Goal: Task Accomplishment & Management: Use online tool/utility

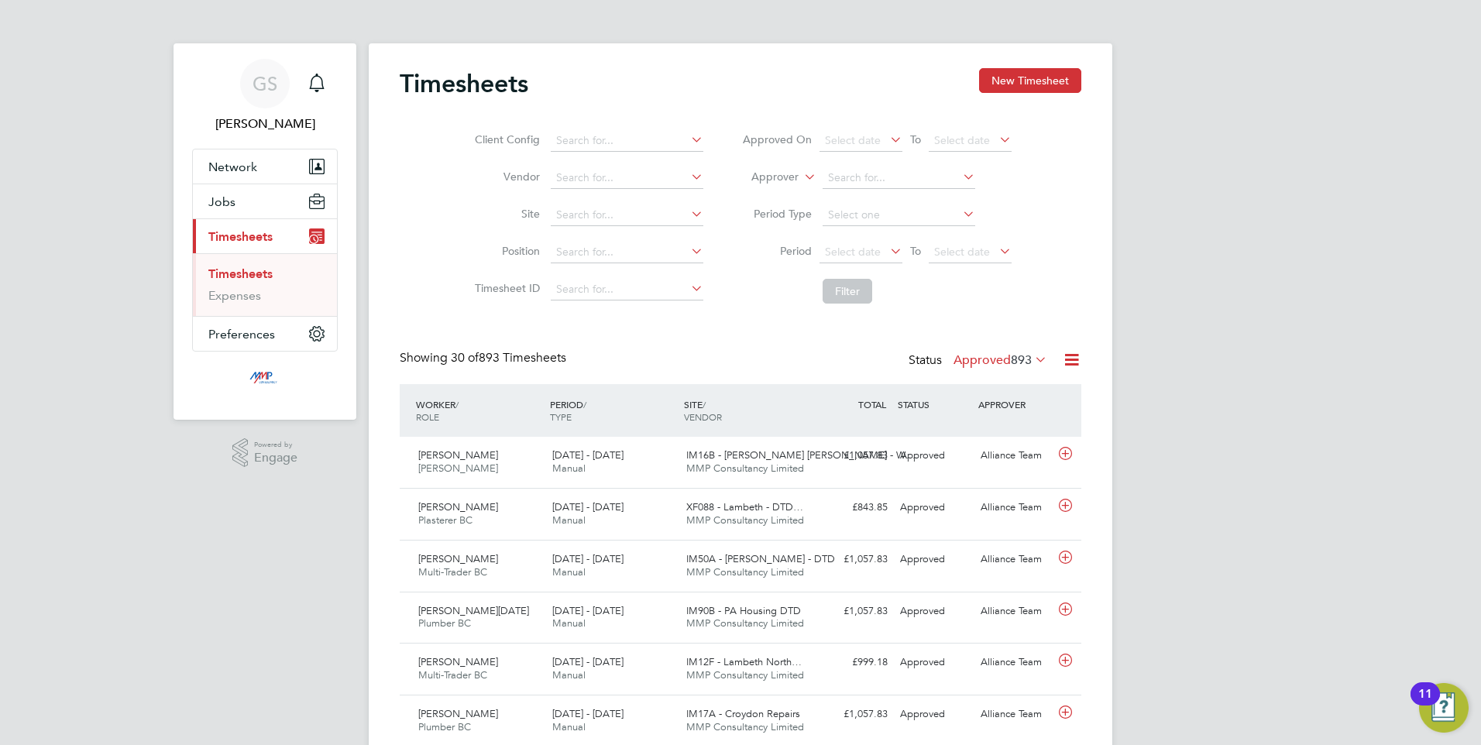
click at [1068, 359] on icon at bounding box center [1071, 359] width 19 height 19
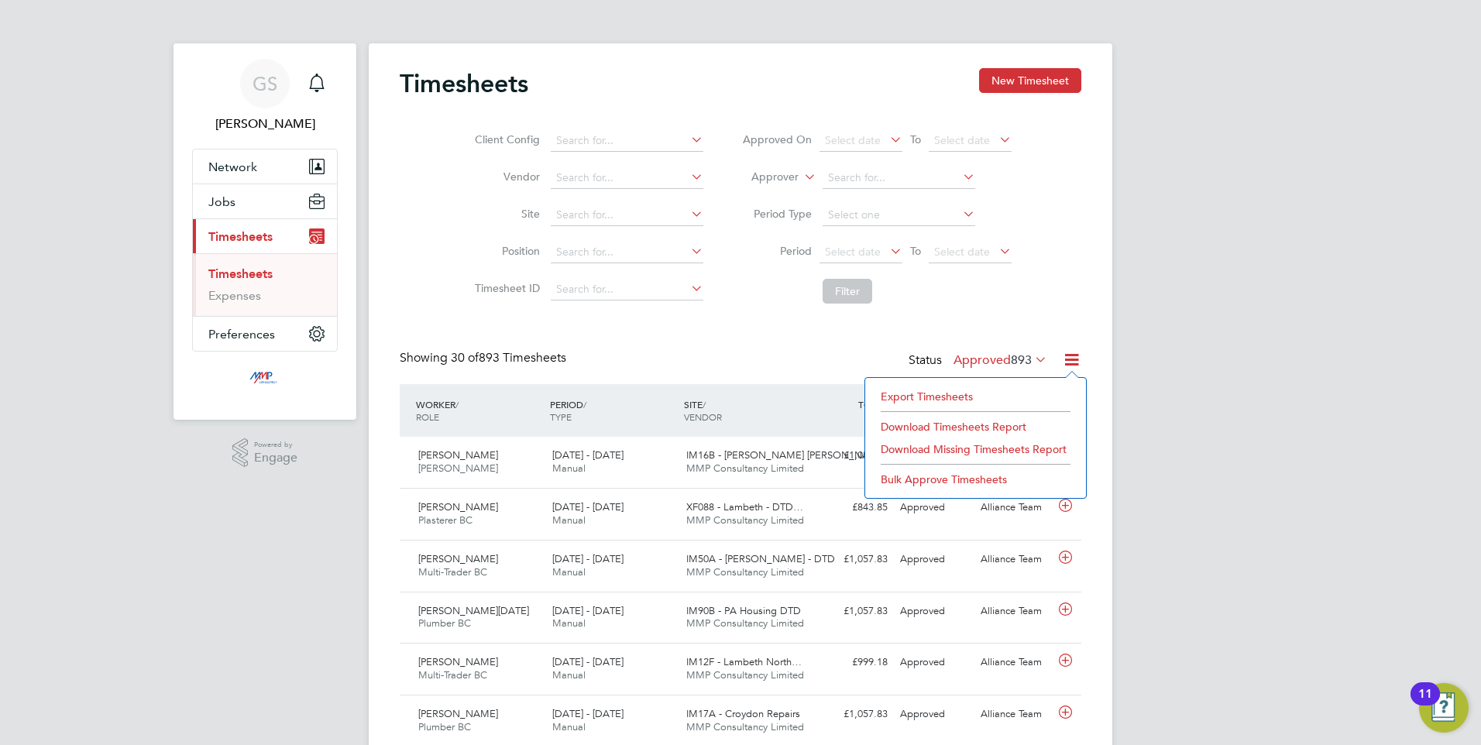
click at [911, 393] on li "Export Timesheets" at bounding box center [975, 397] width 205 height 22
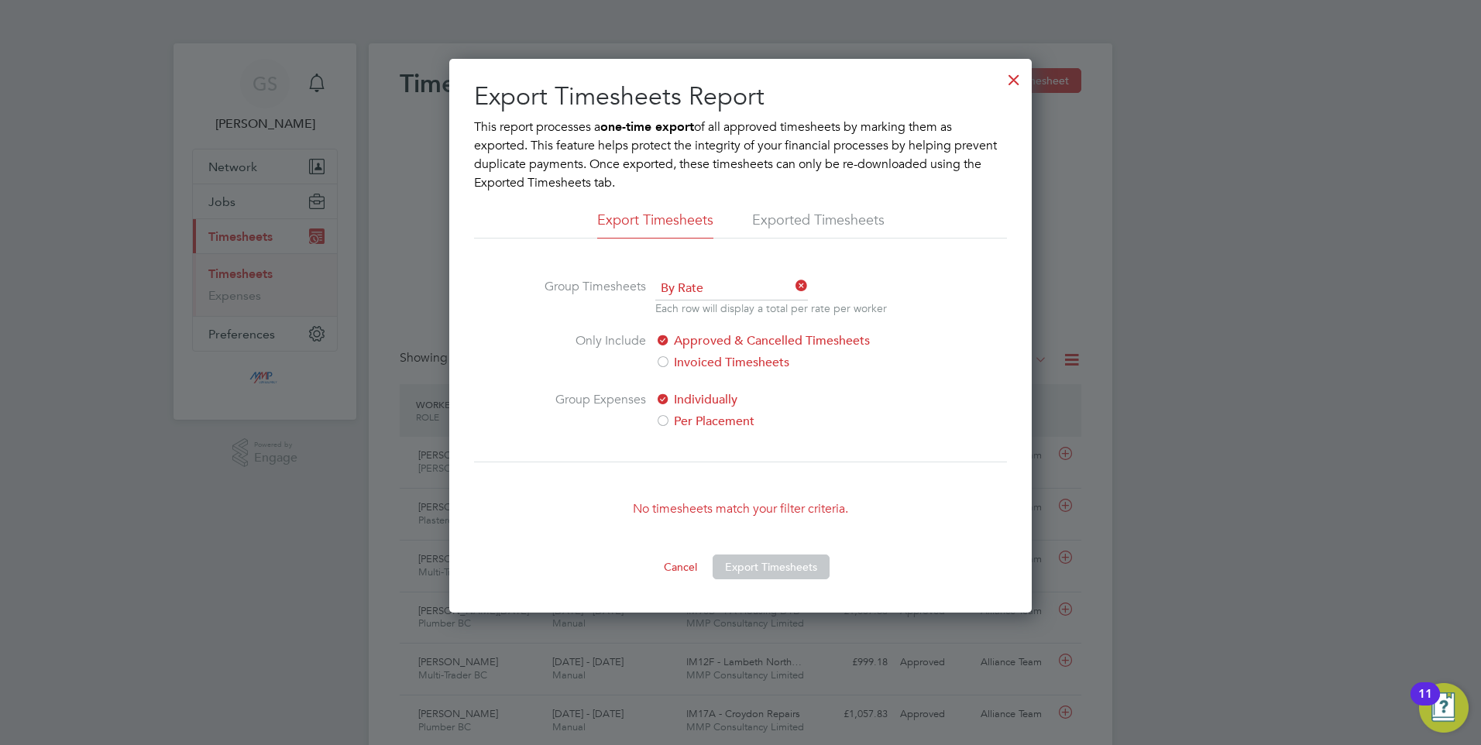
click at [1012, 80] on div at bounding box center [1014, 76] width 28 height 28
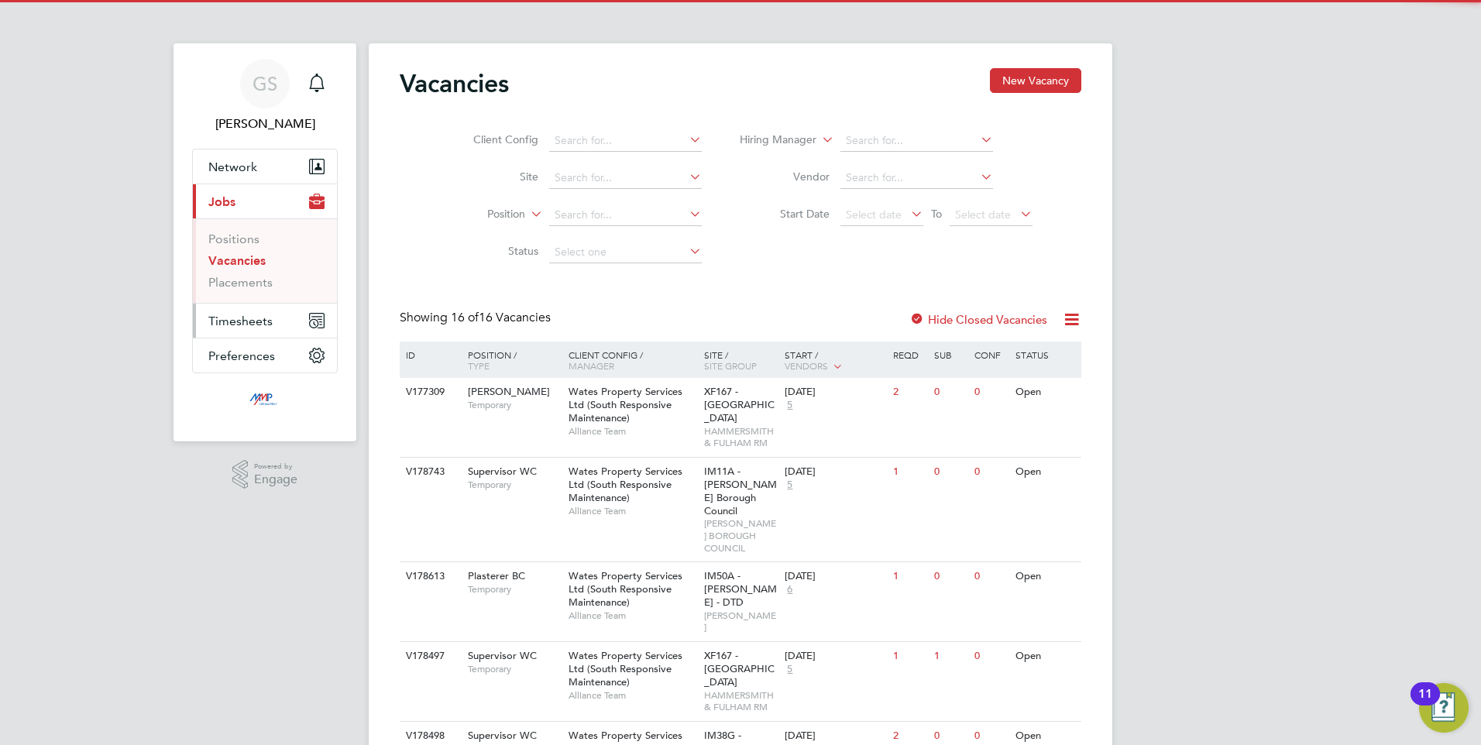
click at [221, 325] on span "Timesheets" at bounding box center [240, 321] width 64 height 15
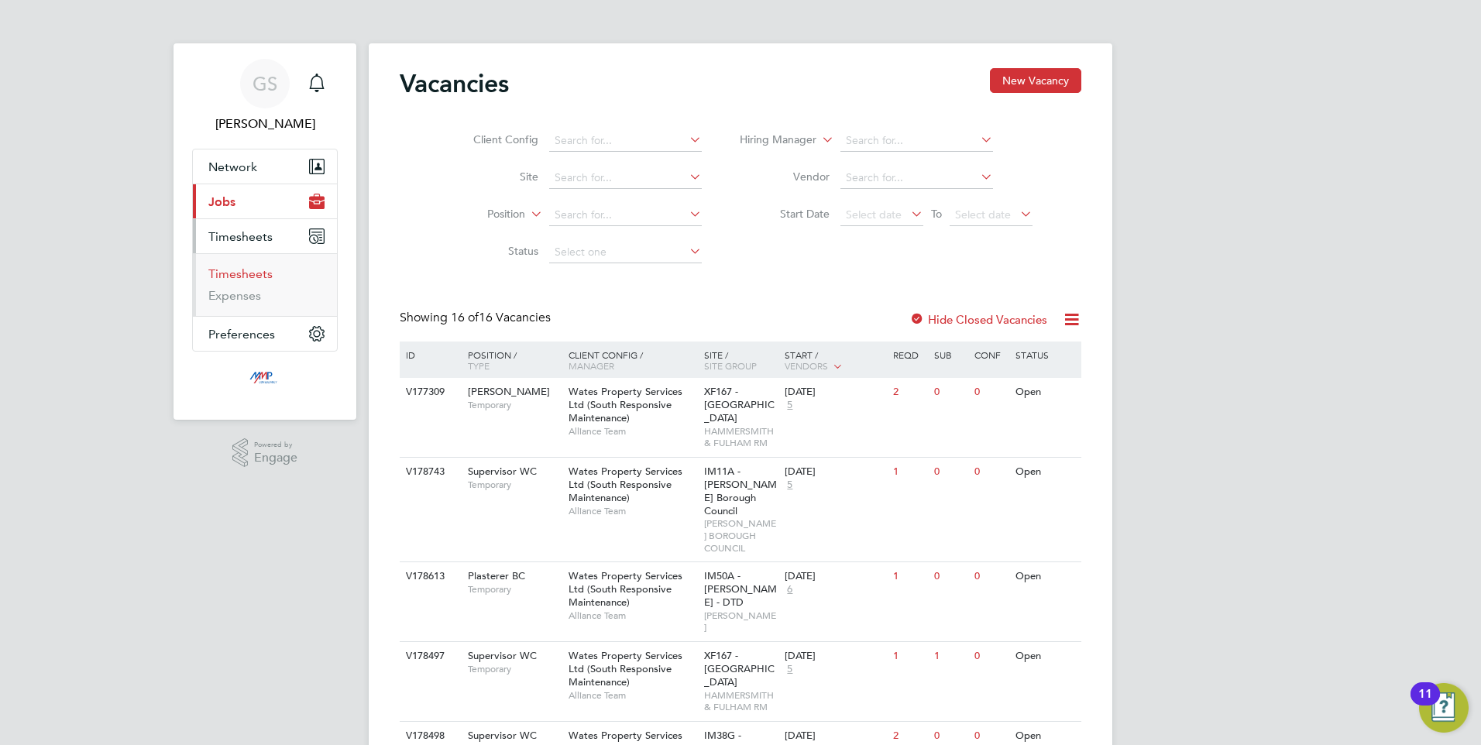
click at [252, 271] on link "Timesheets" at bounding box center [240, 273] width 64 height 15
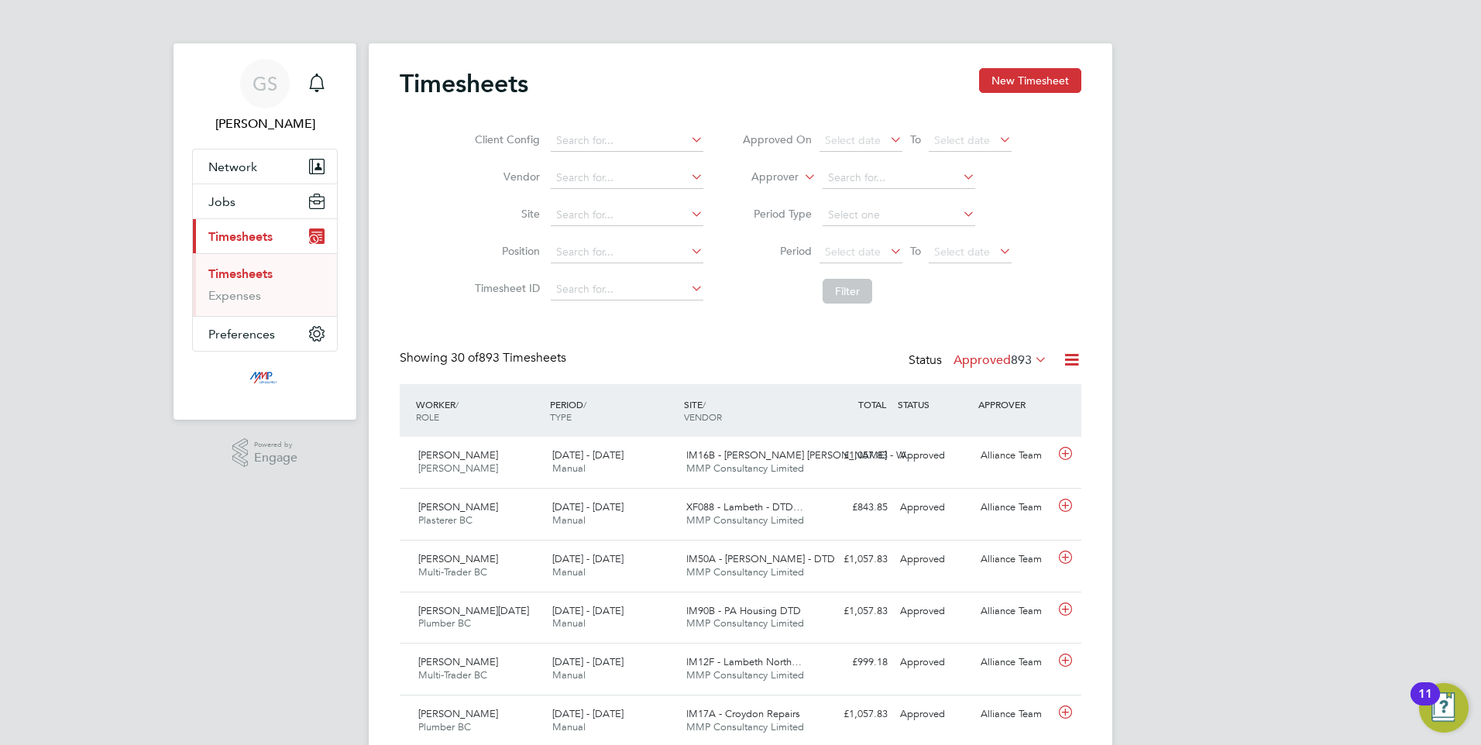
click at [1069, 357] on icon at bounding box center [1071, 359] width 19 height 19
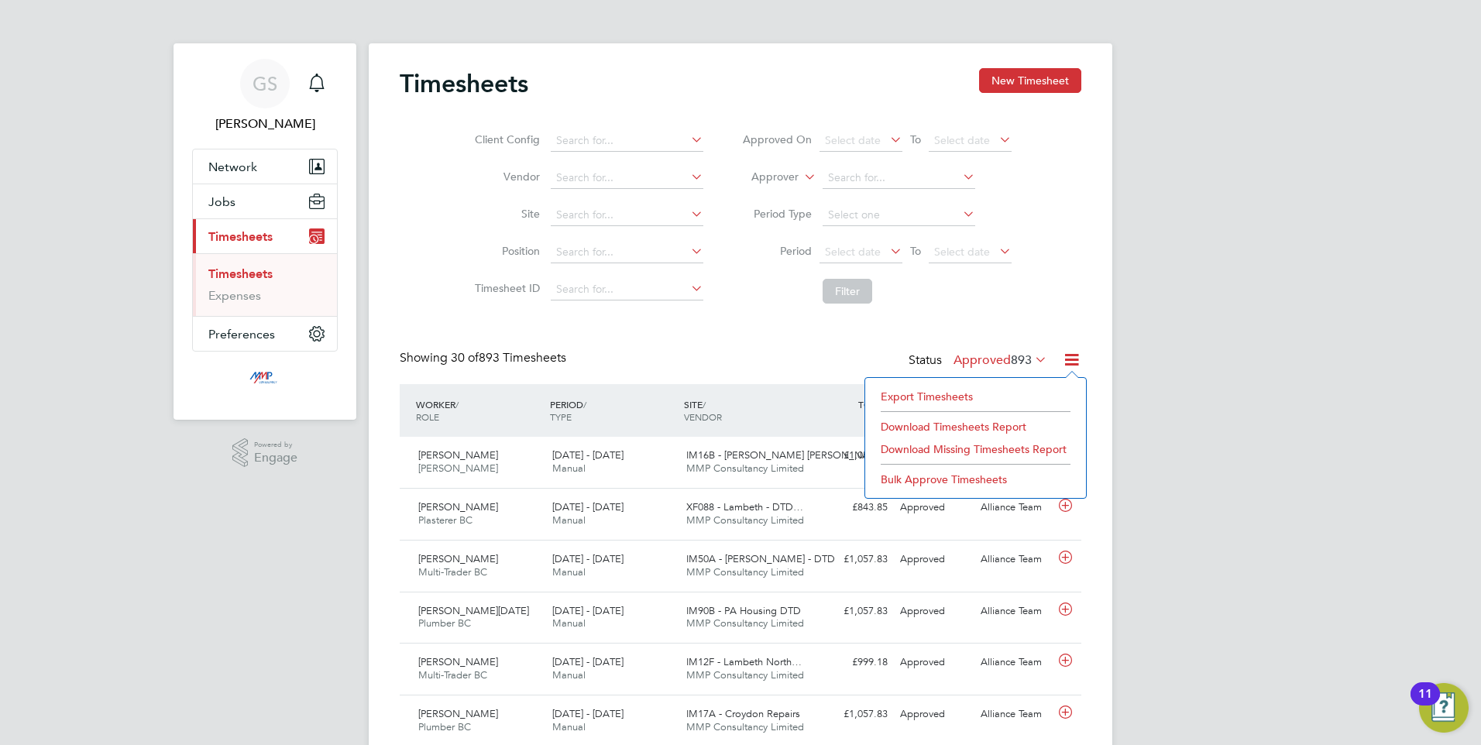
click at [910, 397] on li "Export Timesheets" at bounding box center [975, 397] width 205 height 22
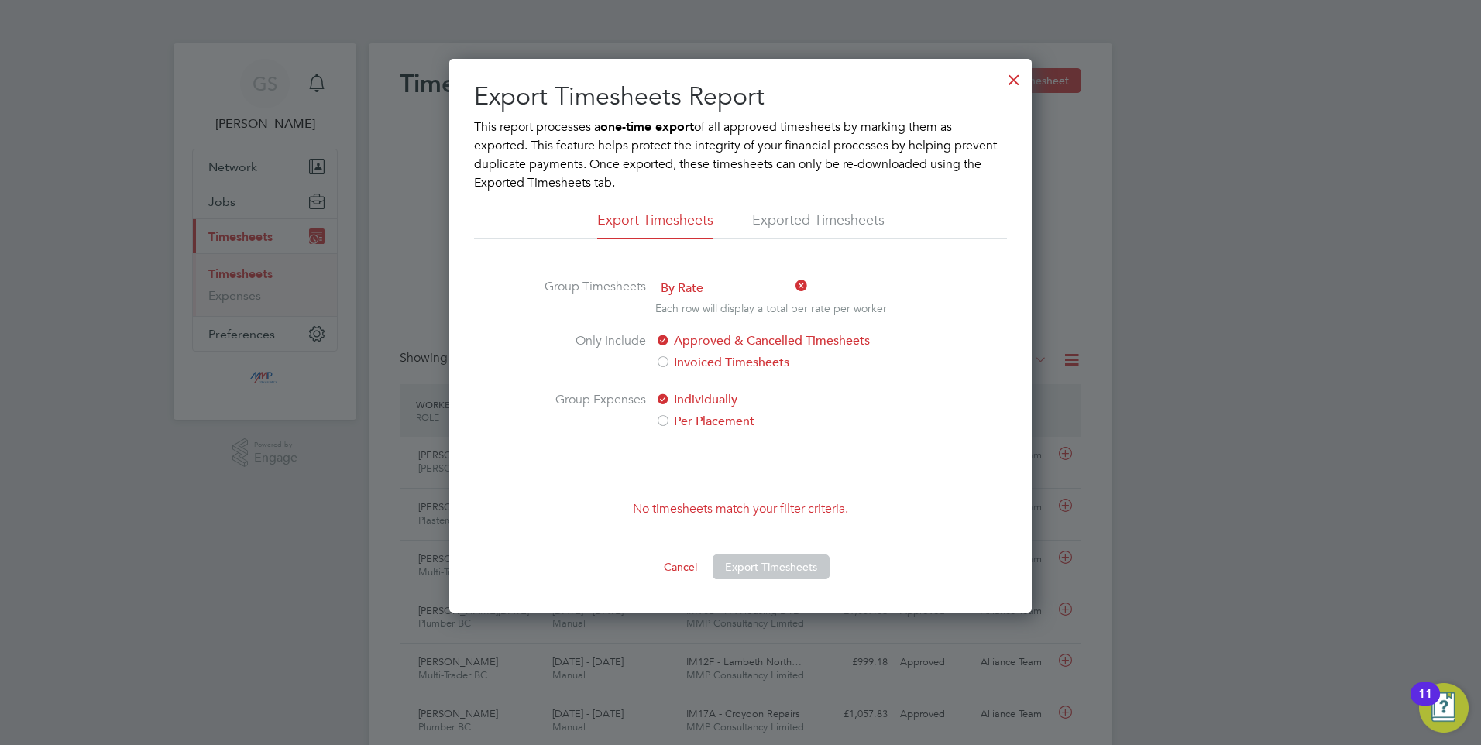
click at [1022, 78] on div at bounding box center [1014, 76] width 28 height 28
